Goal: Task Accomplishment & Management: Use online tool/utility

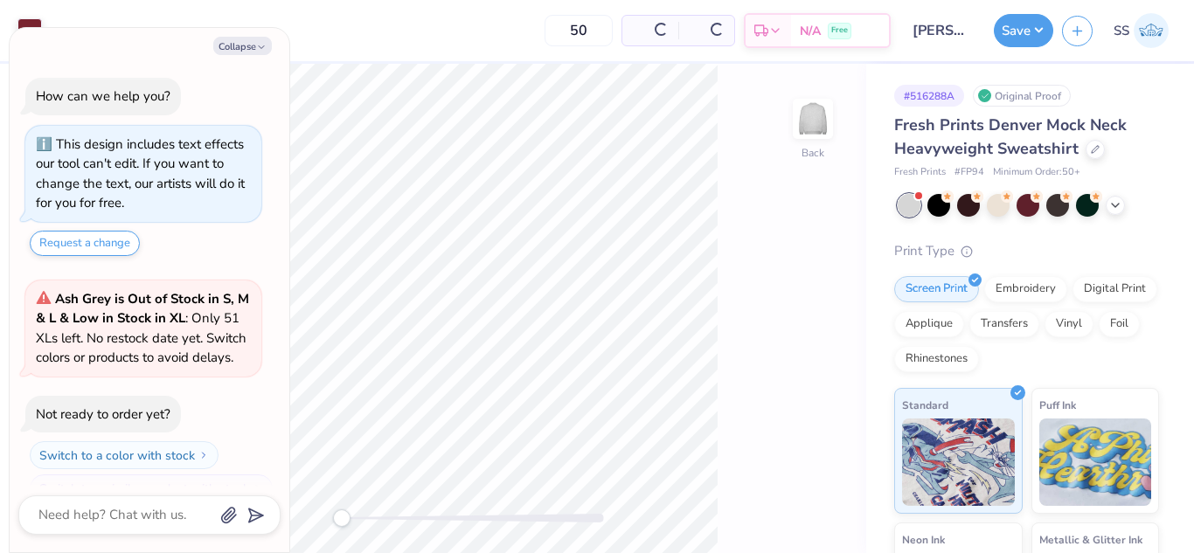
scroll to position [30, 0]
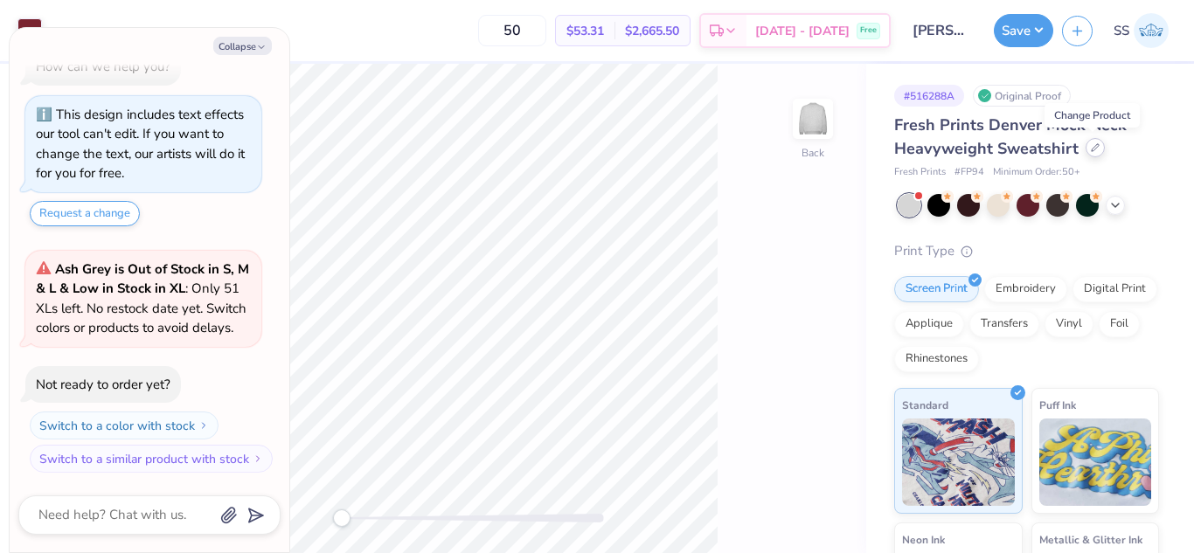
click at [1090, 146] on icon at bounding box center [1094, 147] width 9 height 9
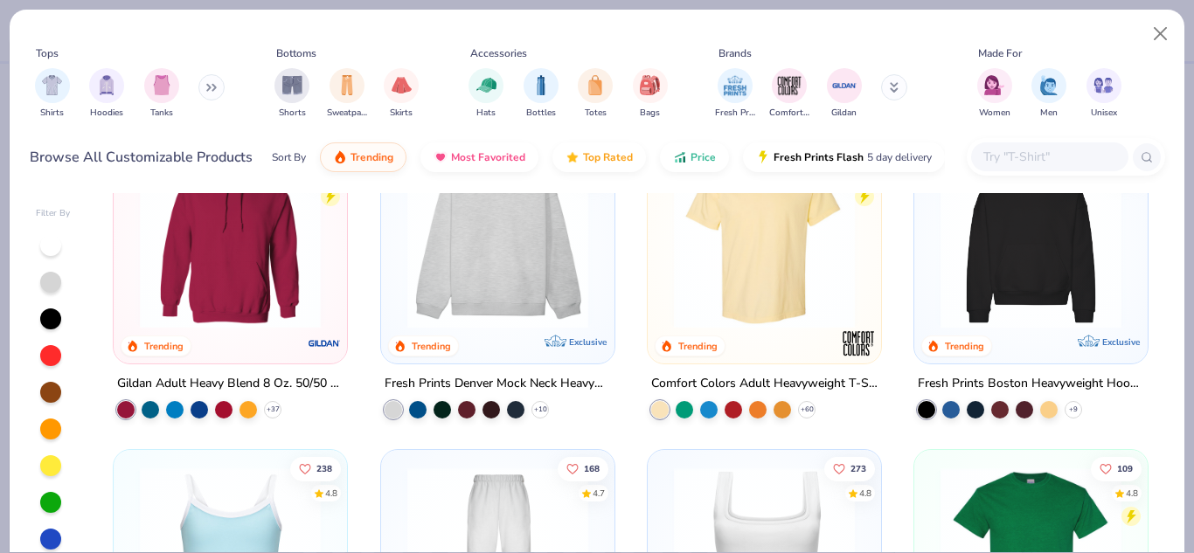
scroll to position [121, 0]
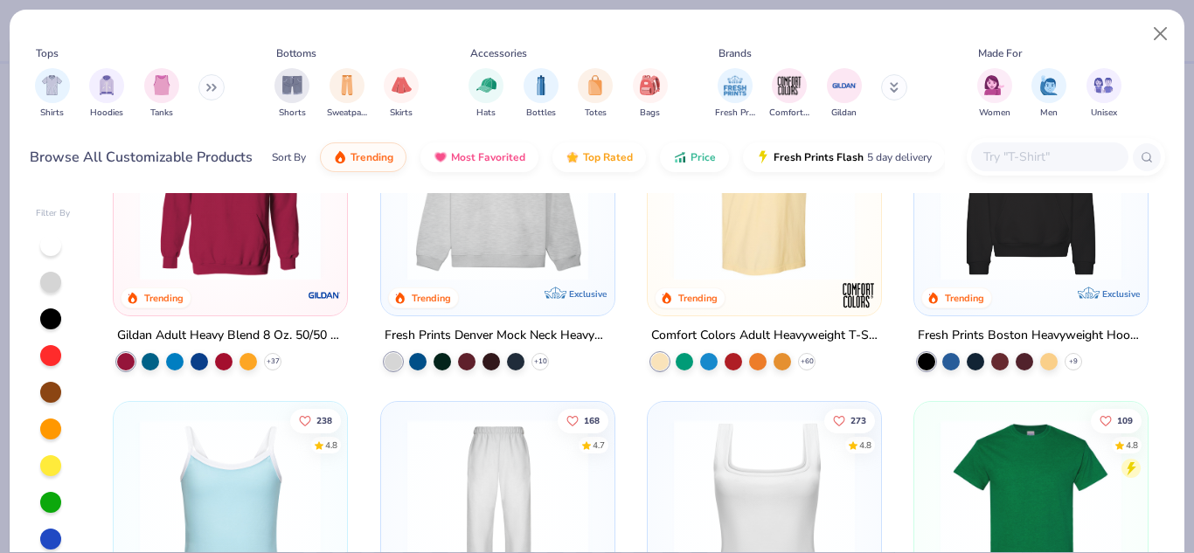
type textarea "x"
click at [1020, 159] on input "text" at bounding box center [1048, 157] width 135 height 20
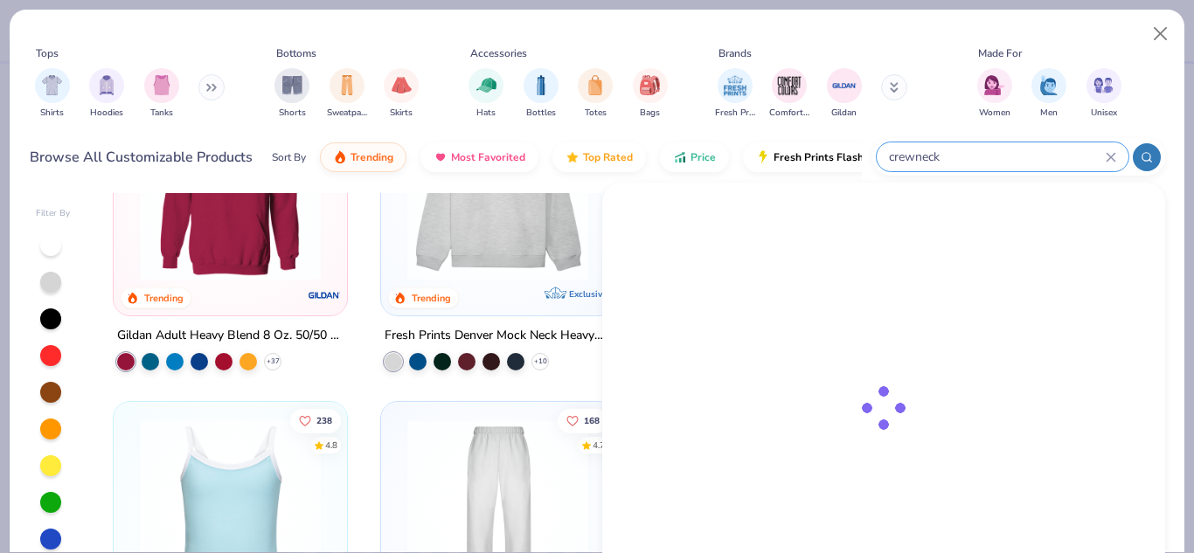
type input "crewneck"
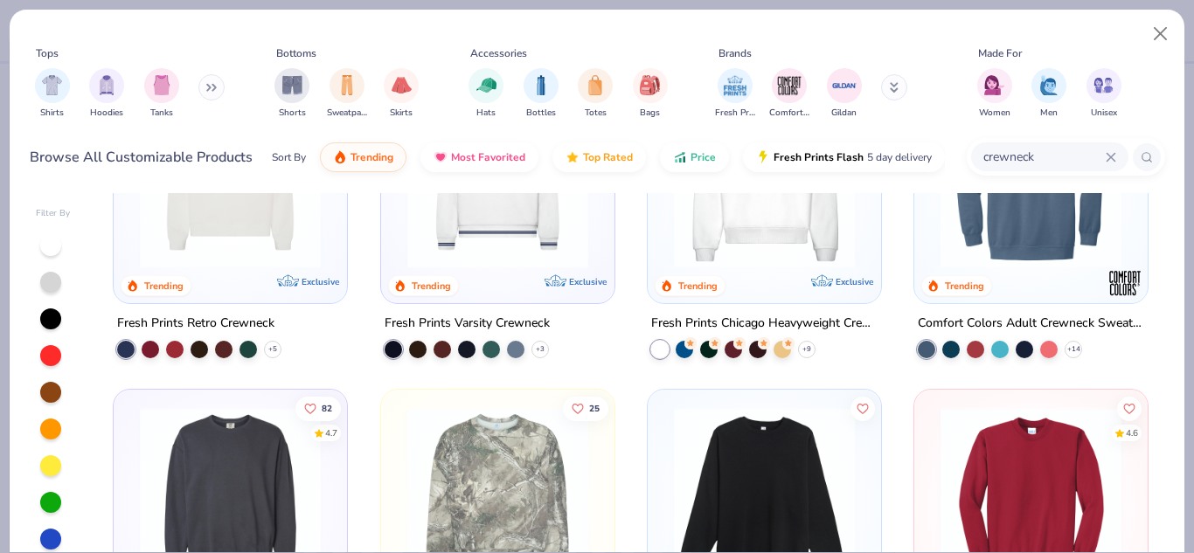
scroll to position [129, 0]
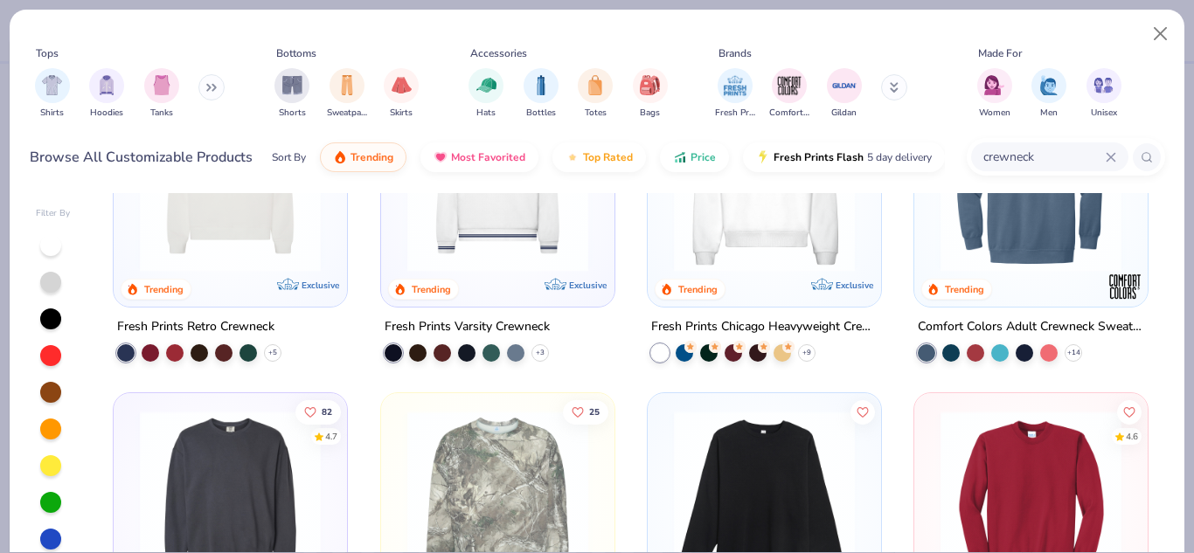
click at [1039, 278] on div at bounding box center [1031, 185] width 216 height 207
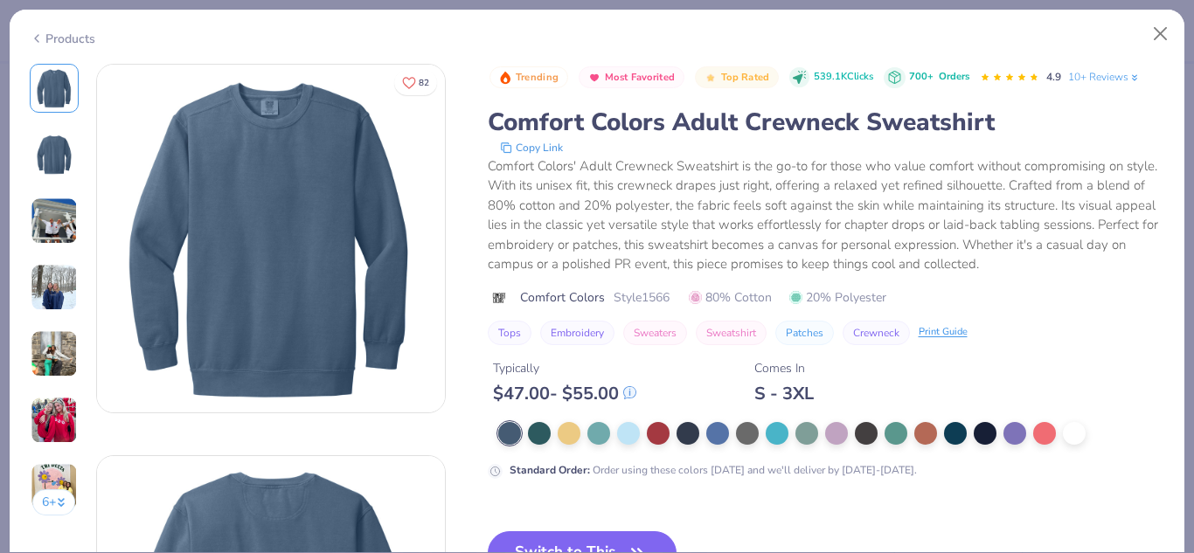
click at [30, 36] on icon at bounding box center [37, 38] width 14 height 21
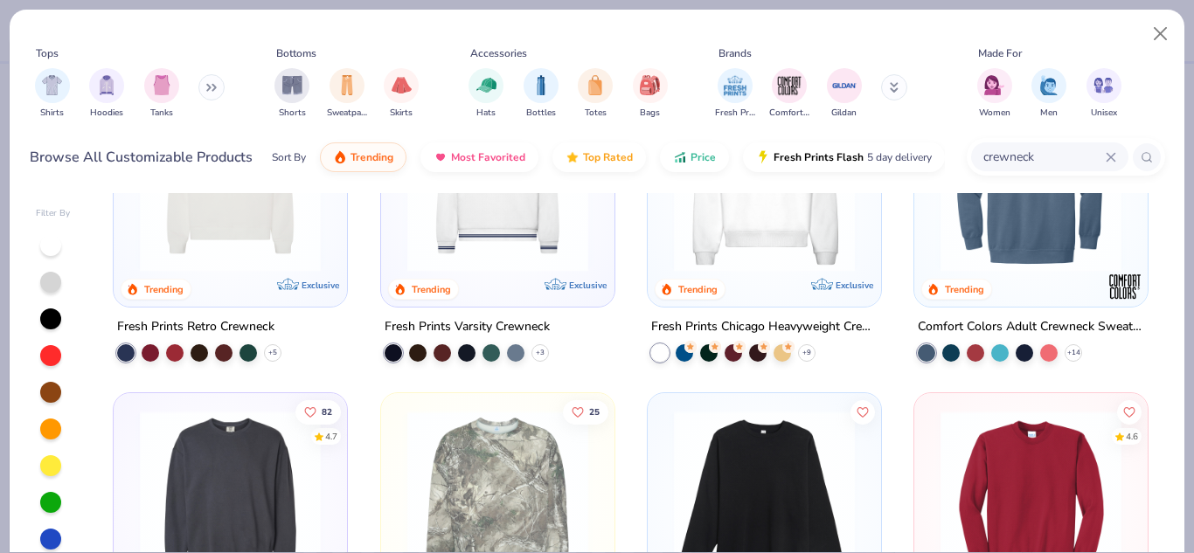
click at [809, 238] on img at bounding box center [764, 181] width 198 height 181
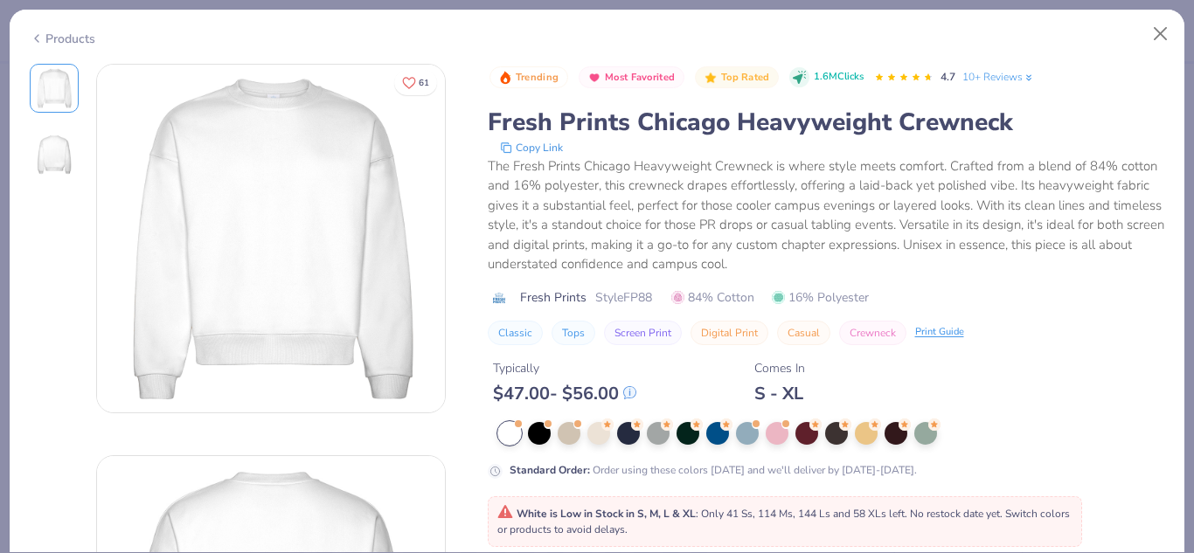
click at [38, 45] on div "Products" at bounding box center [597, 32] width 1174 height 45
click at [42, 28] on icon at bounding box center [37, 38] width 14 height 21
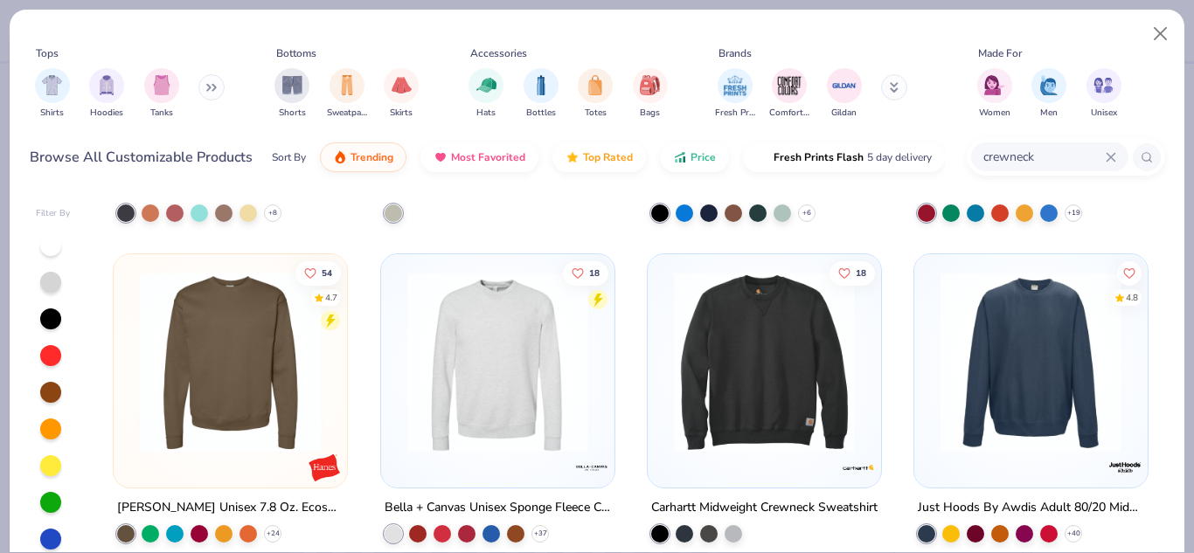
scroll to position [605, 0]
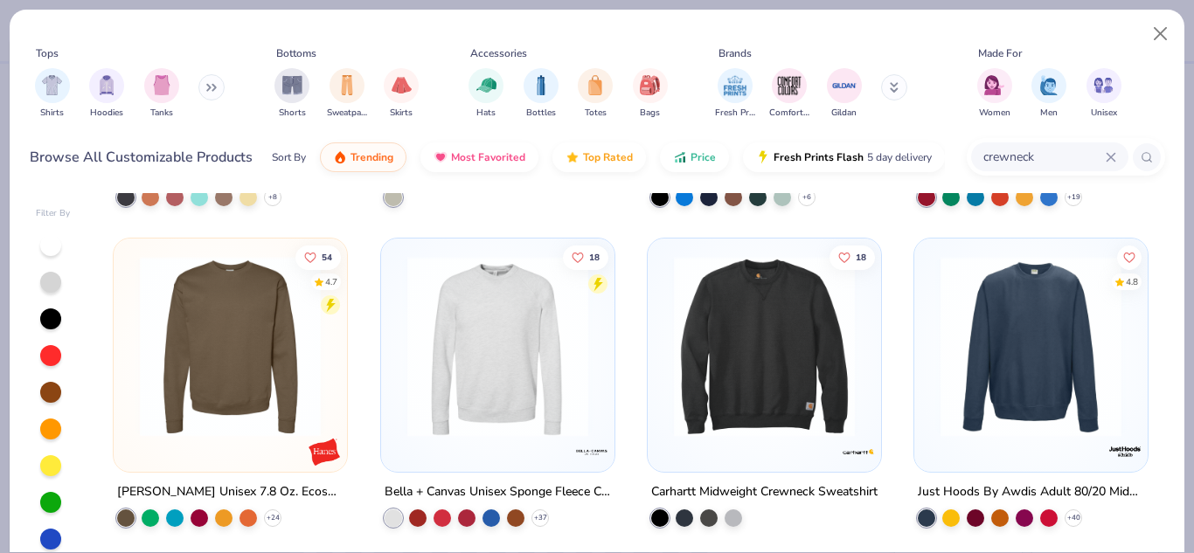
click at [1071, 363] on img at bounding box center [1030, 345] width 198 height 181
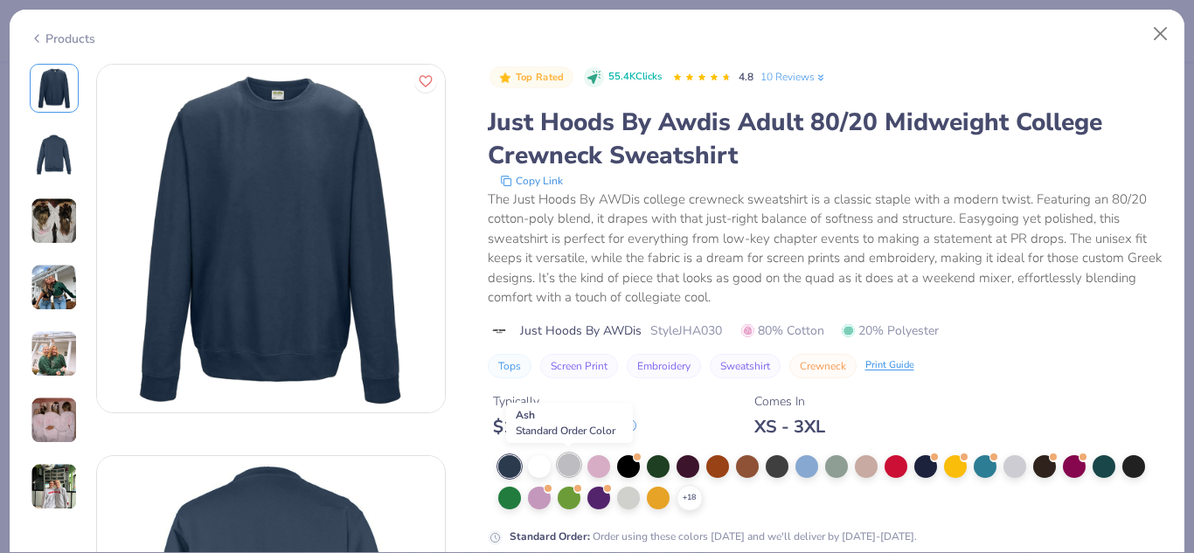
click at [578, 461] on div at bounding box center [568, 464] width 23 height 23
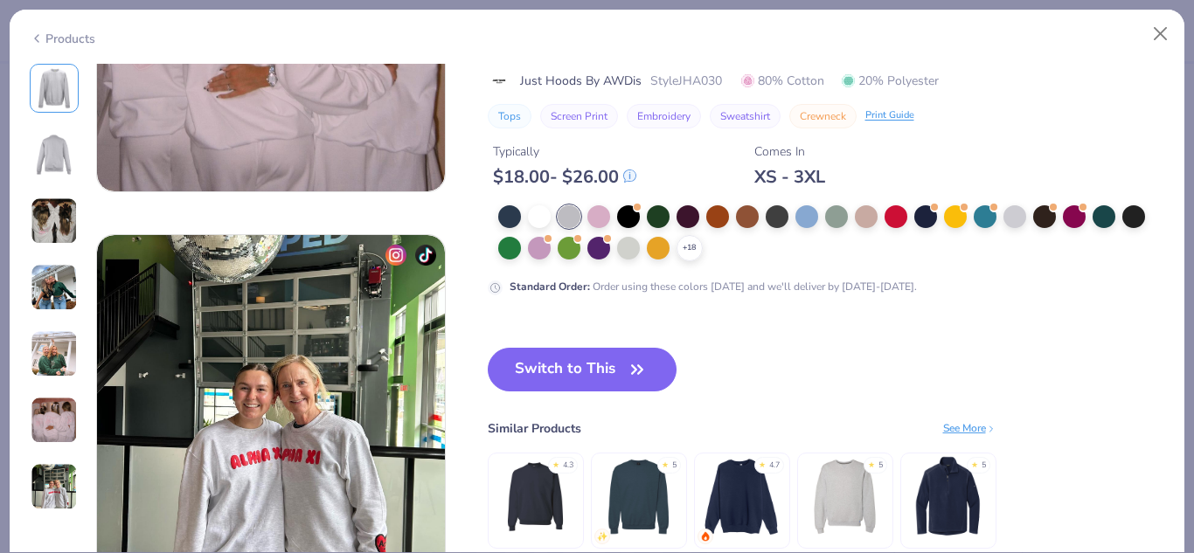
scroll to position [2197, 0]
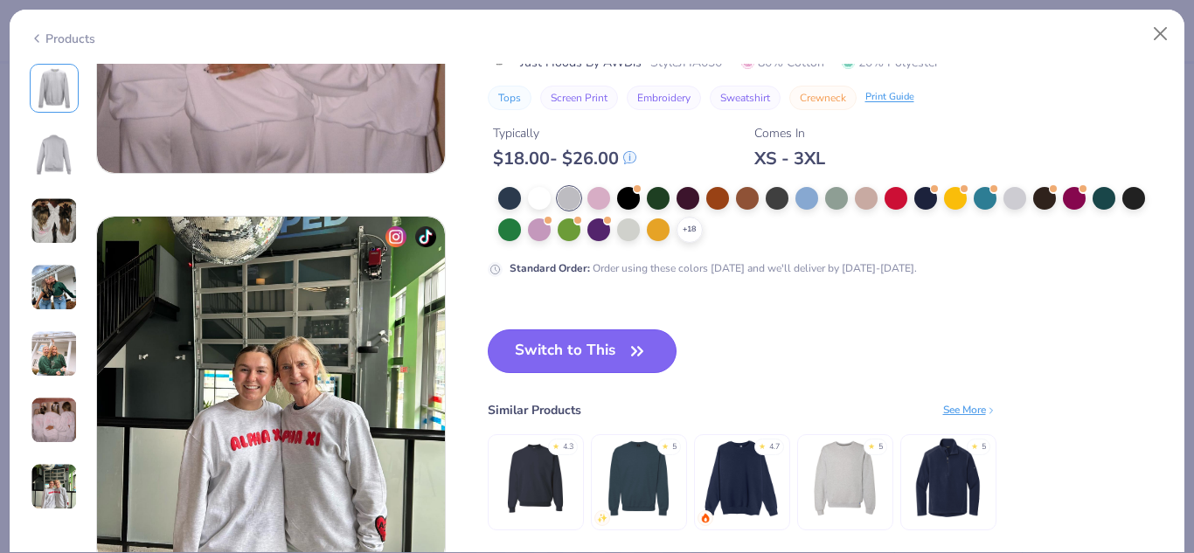
click at [605, 348] on button "Switch to This" at bounding box center [583, 351] width 190 height 44
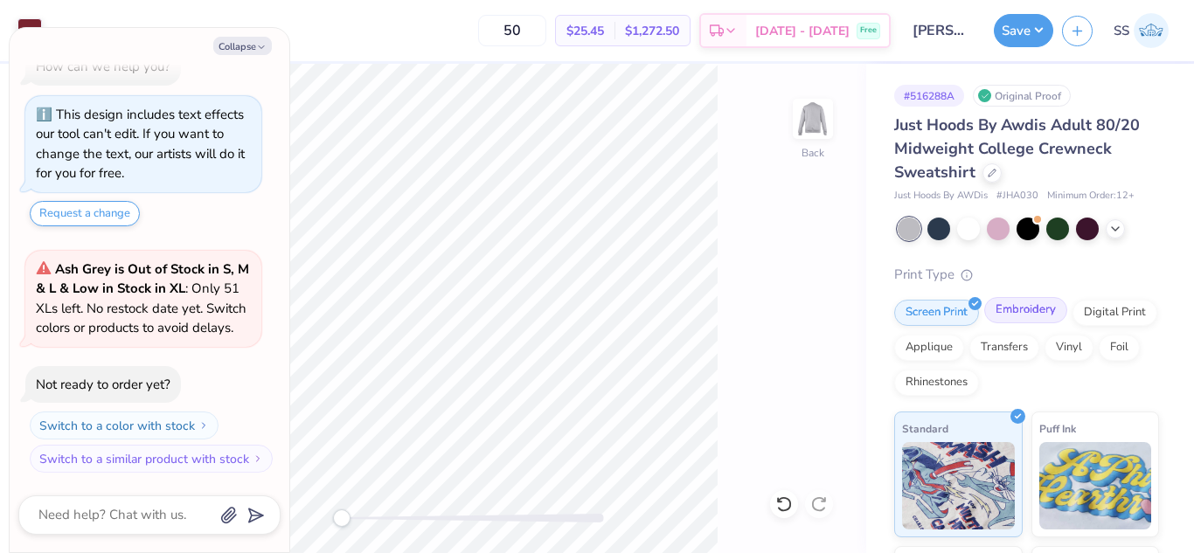
click at [1048, 305] on div "Embroidery" at bounding box center [1025, 310] width 83 height 26
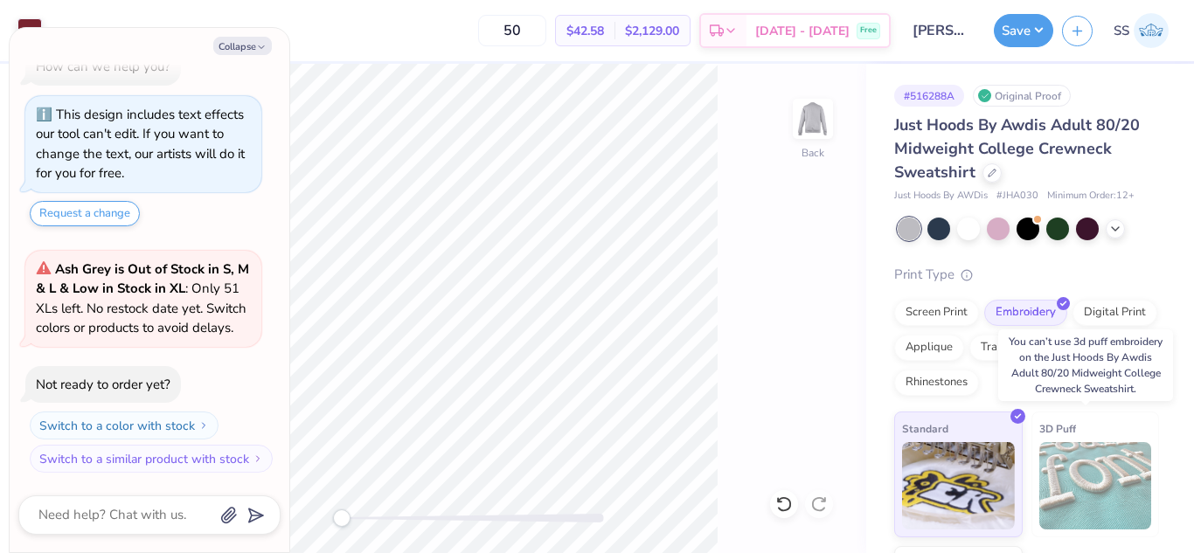
click at [1065, 494] on img at bounding box center [1095, 485] width 113 height 87
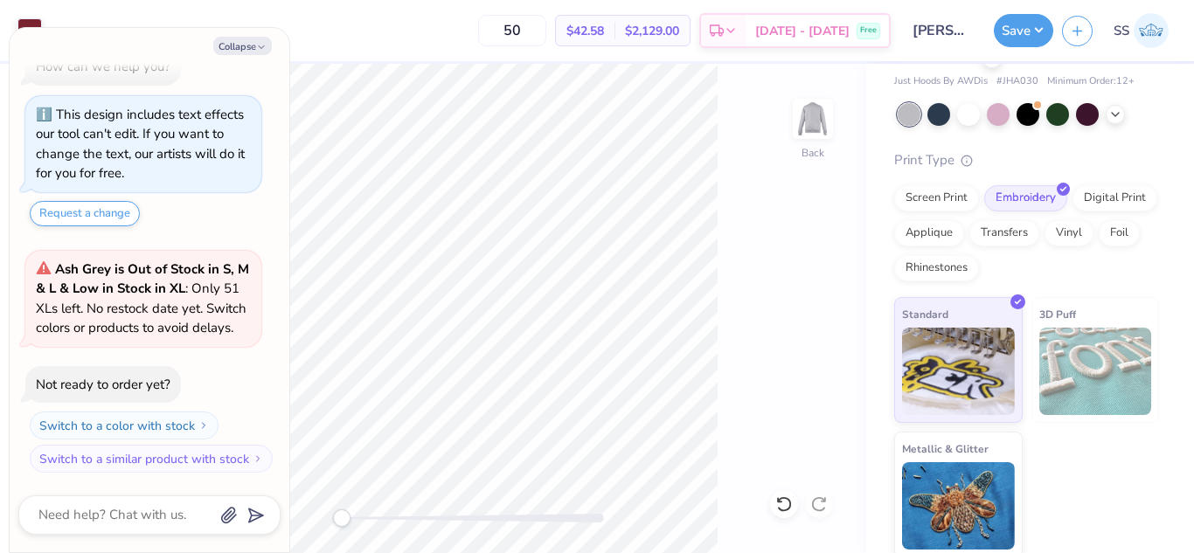
scroll to position [119, 0]
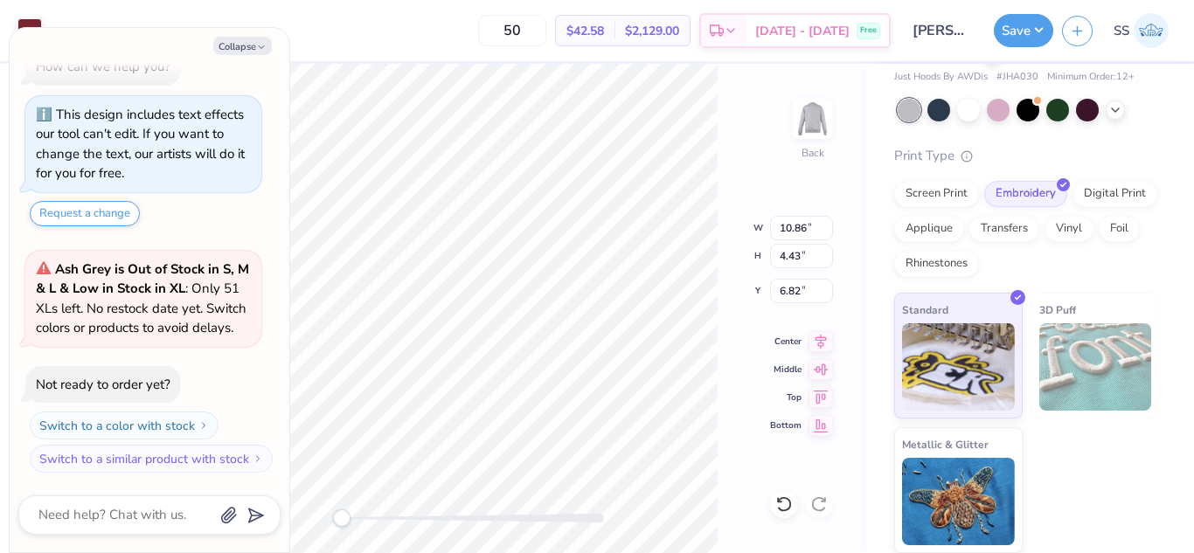
type textarea "x"
type input "3.00"
click at [244, 45] on button "Collapse" at bounding box center [242, 46] width 59 height 18
type textarea "x"
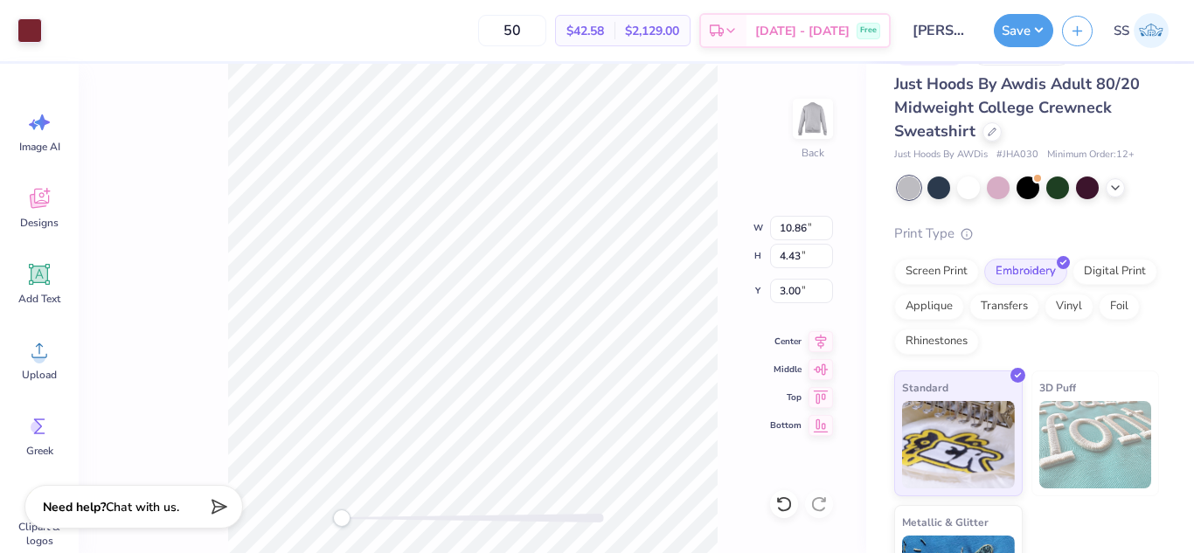
scroll to position [27, 0]
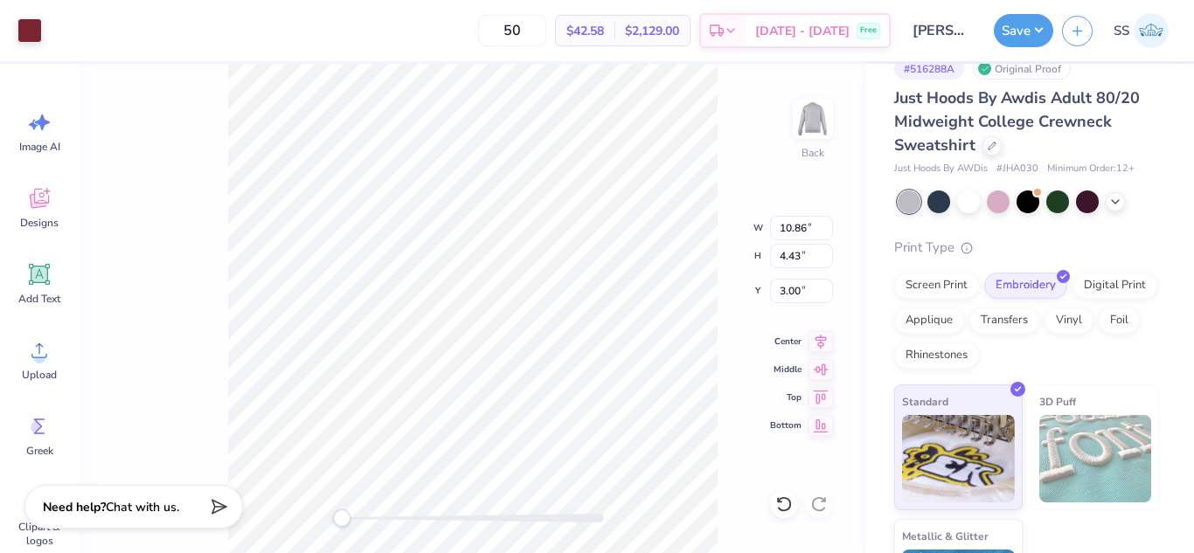
click at [985, 154] on div "Just Hoods By Awdis Adult 80/20 Midweight College Crewneck Sweatshirt" at bounding box center [1026, 122] width 265 height 71
click at [985, 152] on div at bounding box center [991, 144] width 19 height 19
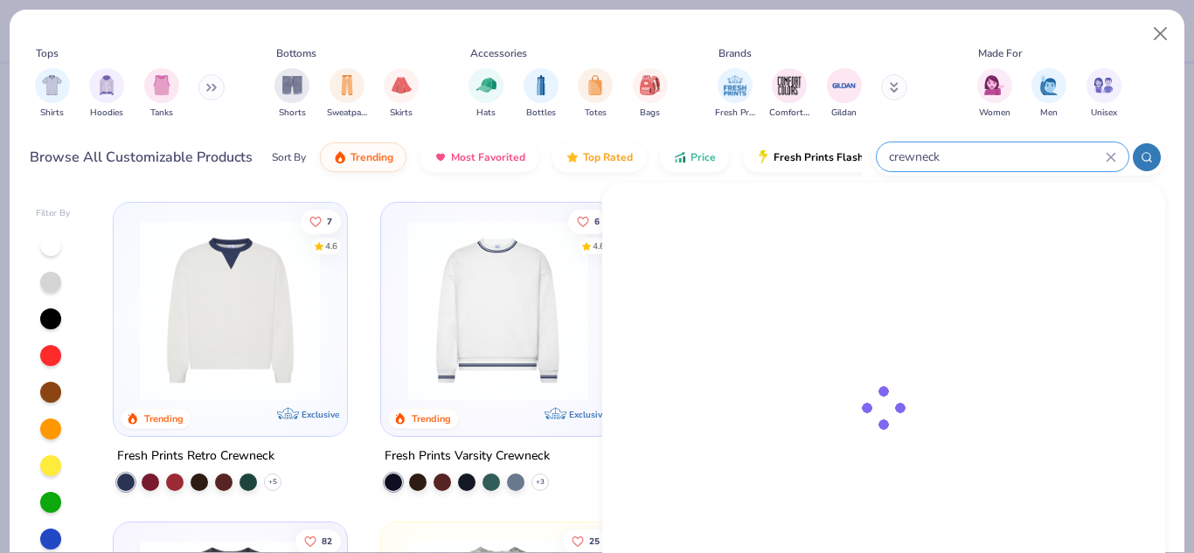
click at [986, 159] on input "crewneck" at bounding box center [996, 157] width 218 height 20
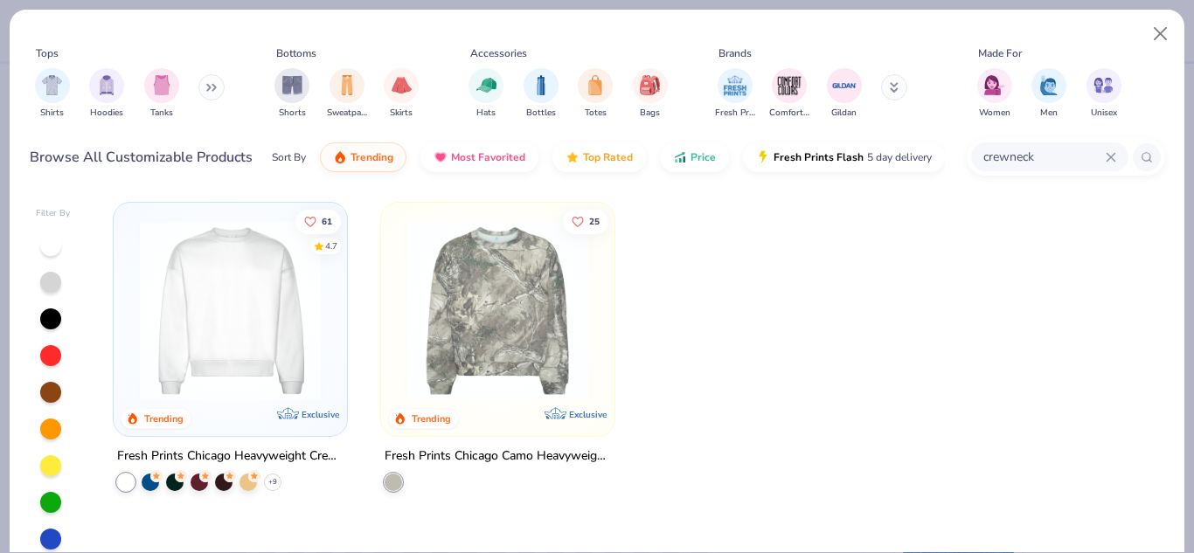
type input "crewneck"
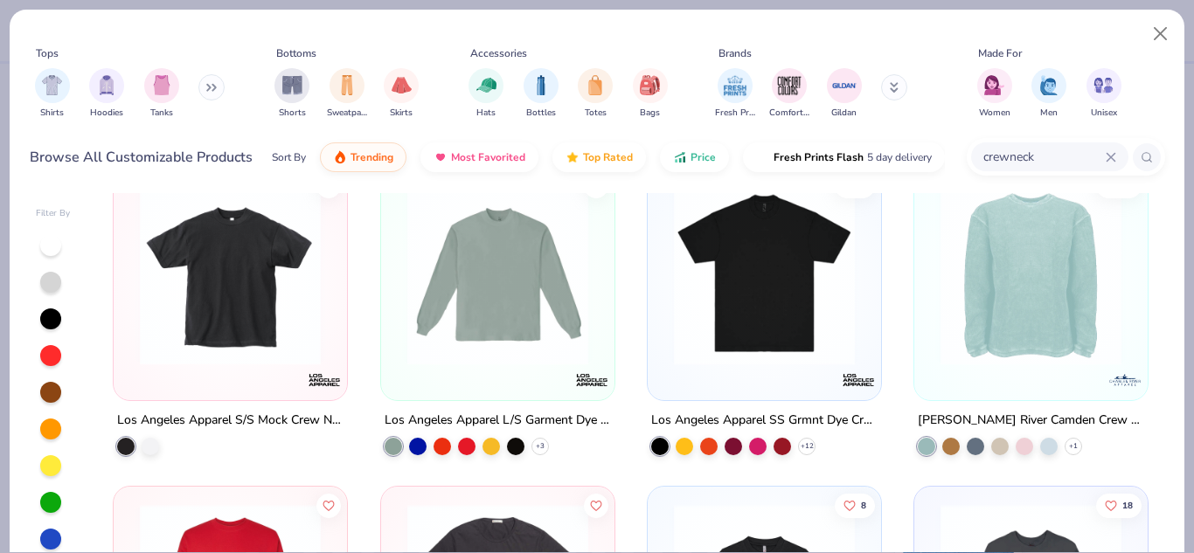
scroll to position [1322, 0]
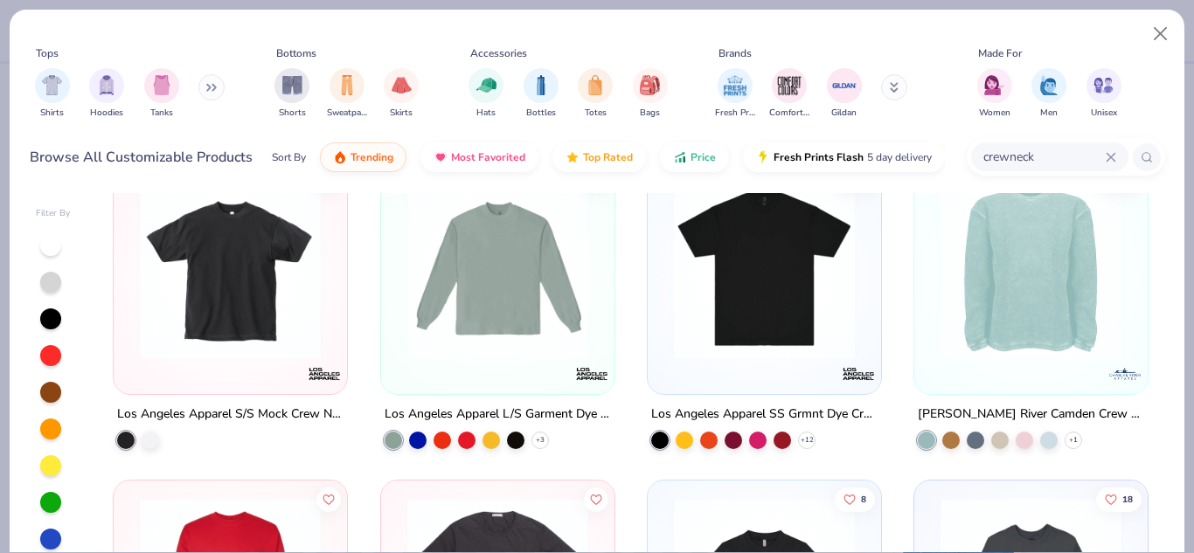
click at [469, 257] on img at bounding box center [497, 268] width 198 height 181
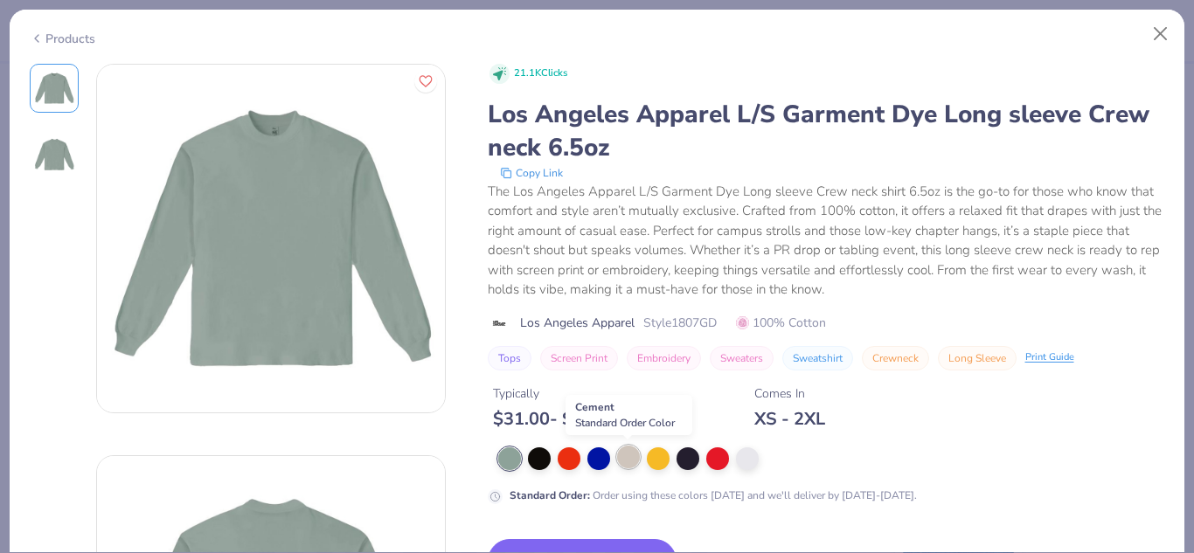
click at [623, 466] on div at bounding box center [628, 457] width 23 height 23
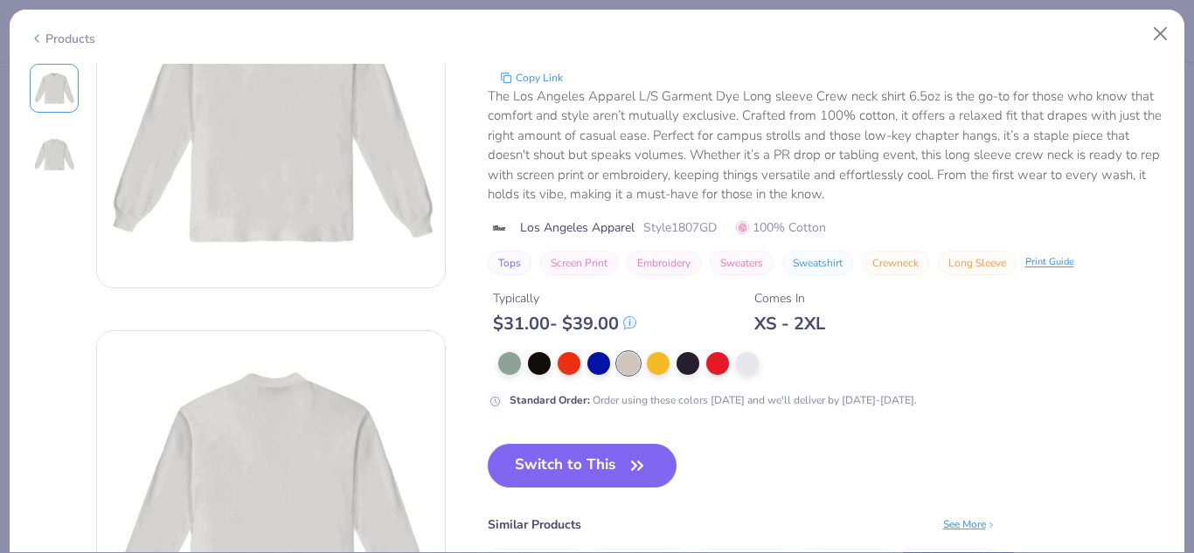
scroll to position [125, 0]
click at [592, 454] on button "Switch to This" at bounding box center [583, 466] width 190 height 44
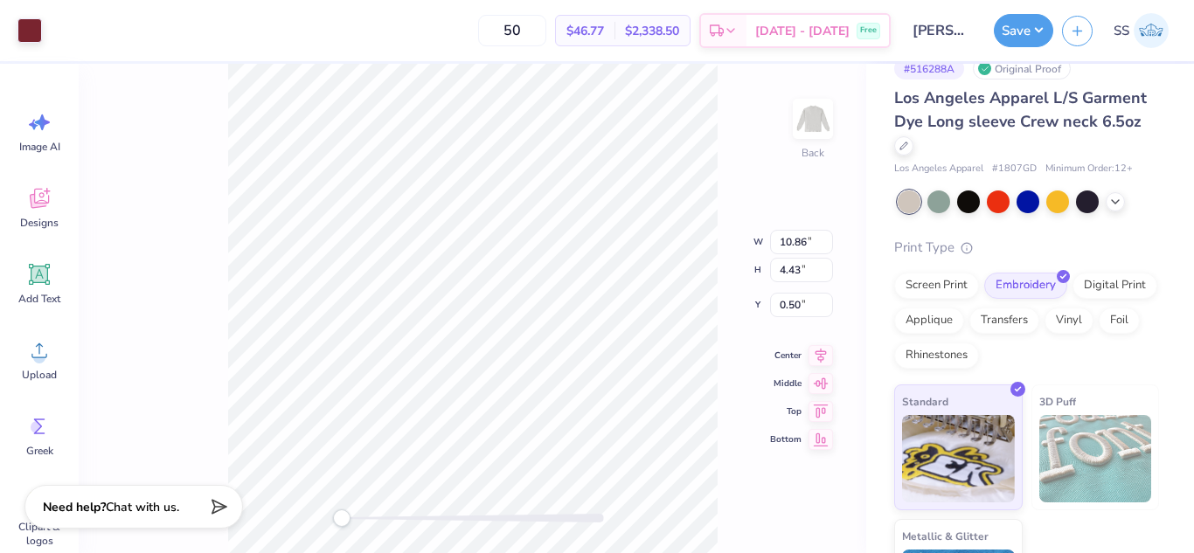
type input "3.00"
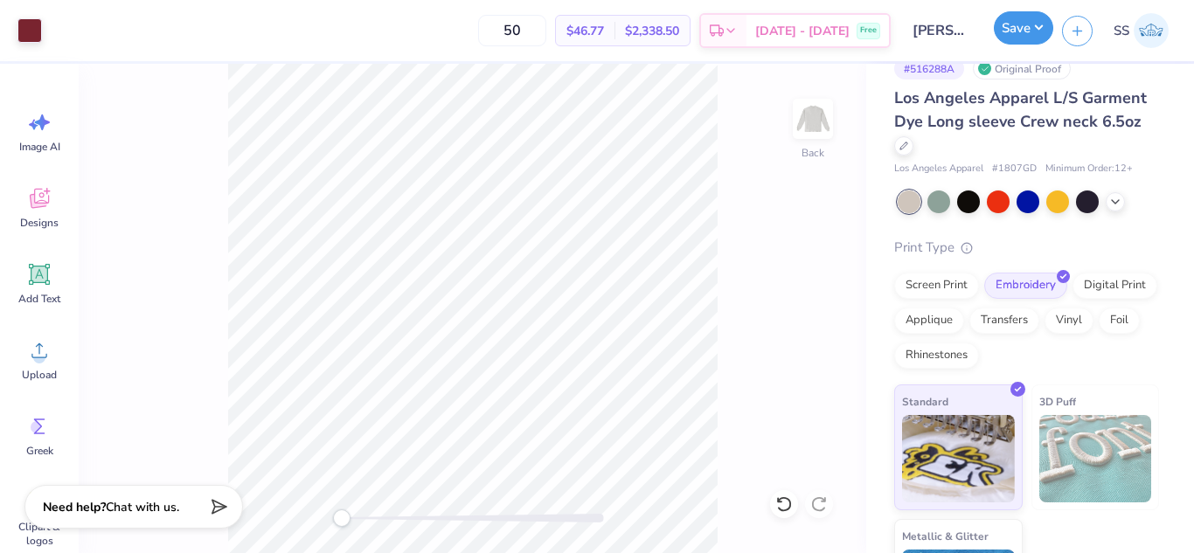
click at [1040, 17] on button "Save" at bounding box center [1022, 27] width 59 height 33
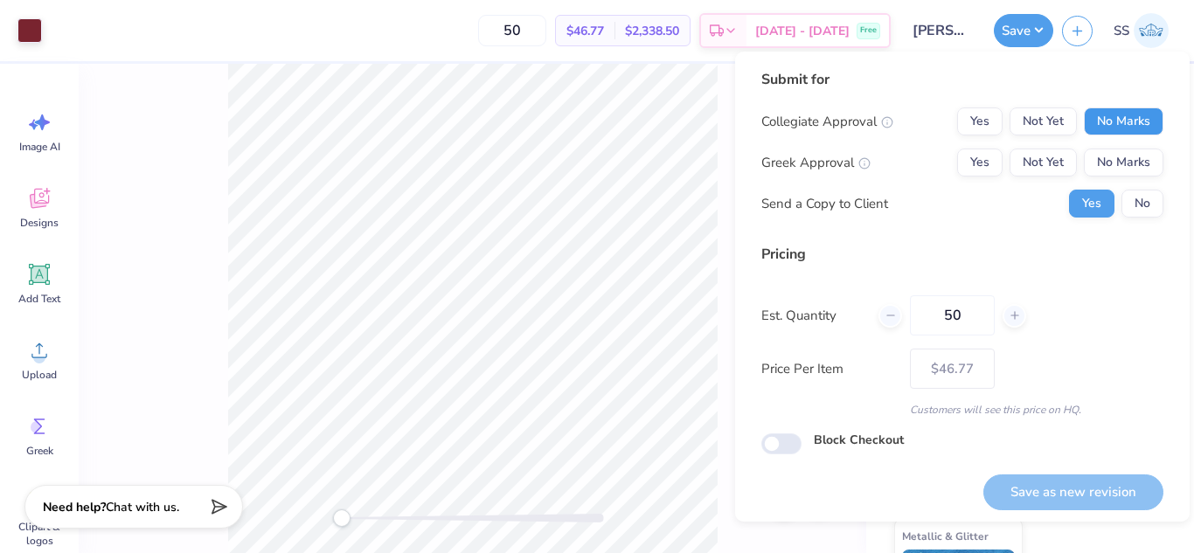
click at [1118, 114] on button "No Marks" at bounding box center [1123, 121] width 80 height 28
click at [1122, 154] on button "No Marks" at bounding box center [1123, 163] width 80 height 28
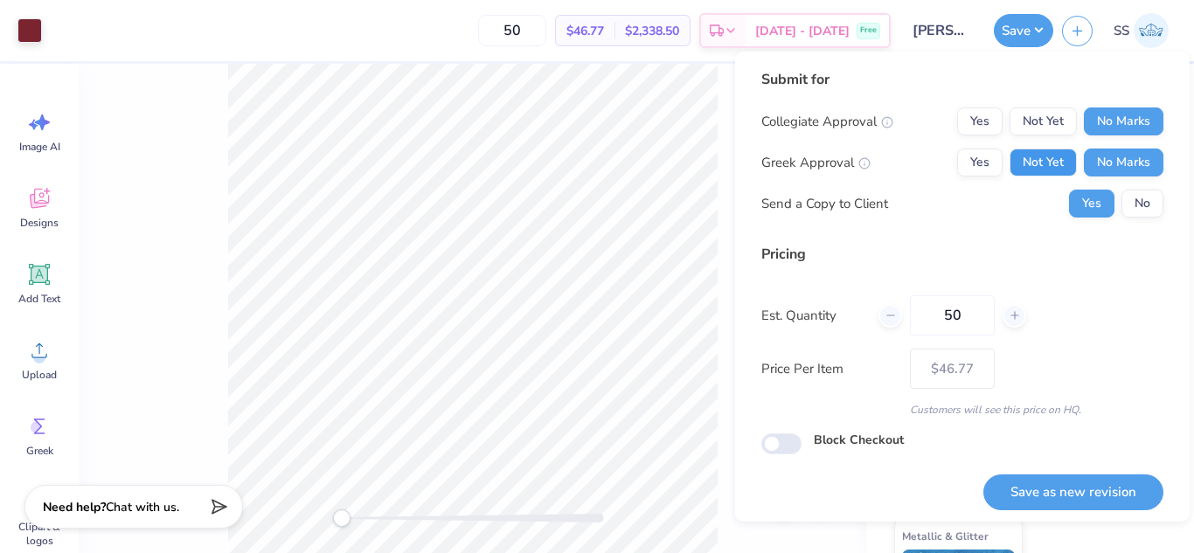
click at [1059, 164] on button "Not Yet" at bounding box center [1042, 163] width 67 height 28
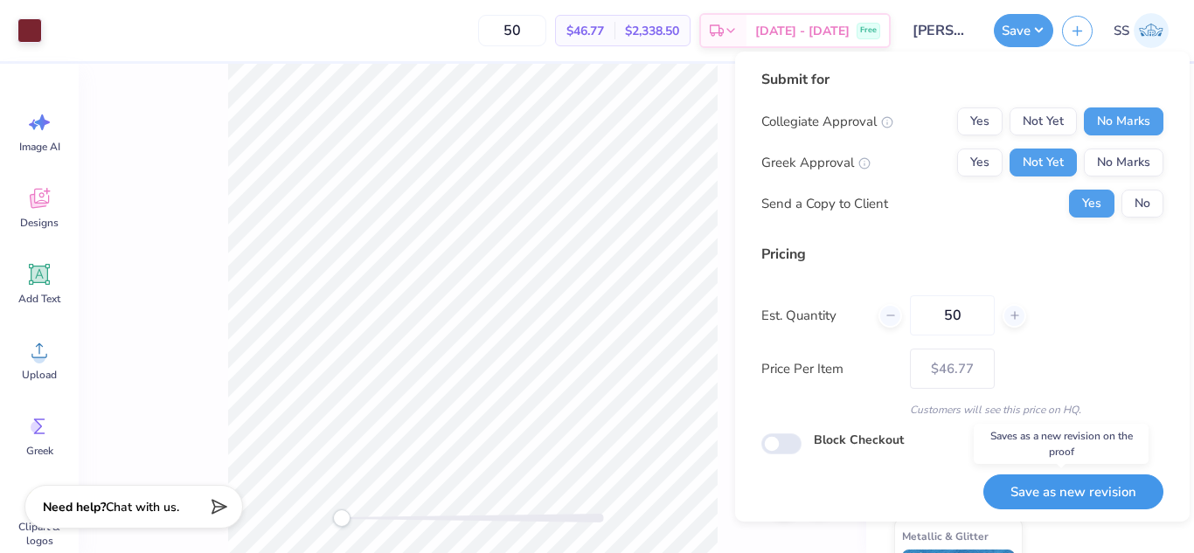
click at [1074, 498] on button "Save as new revision" at bounding box center [1073, 492] width 180 height 36
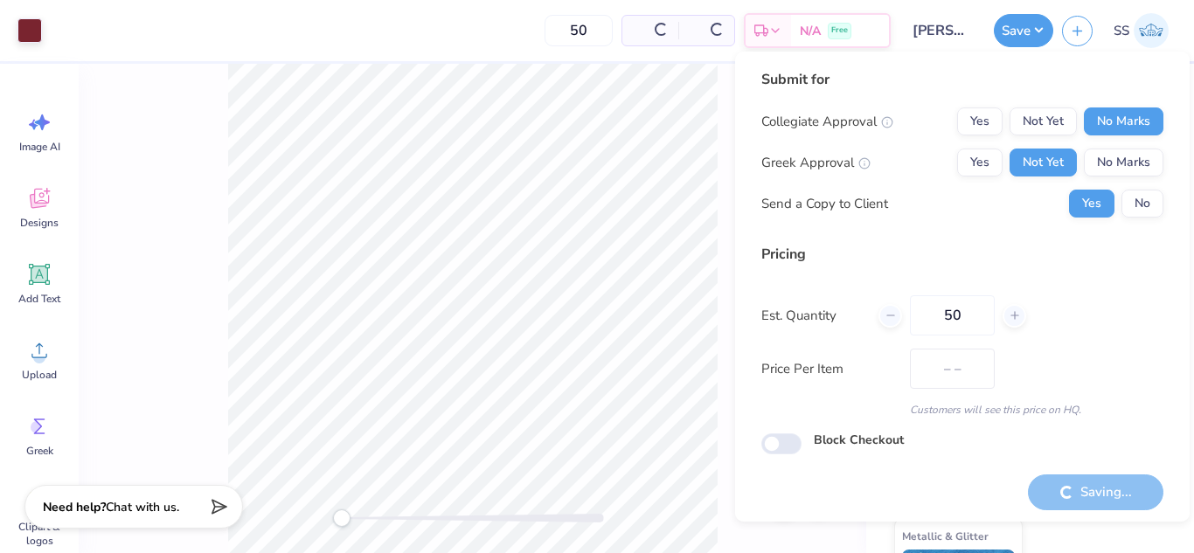
type input "$46.77"
